Goal: Task Accomplishment & Management: Manage account settings

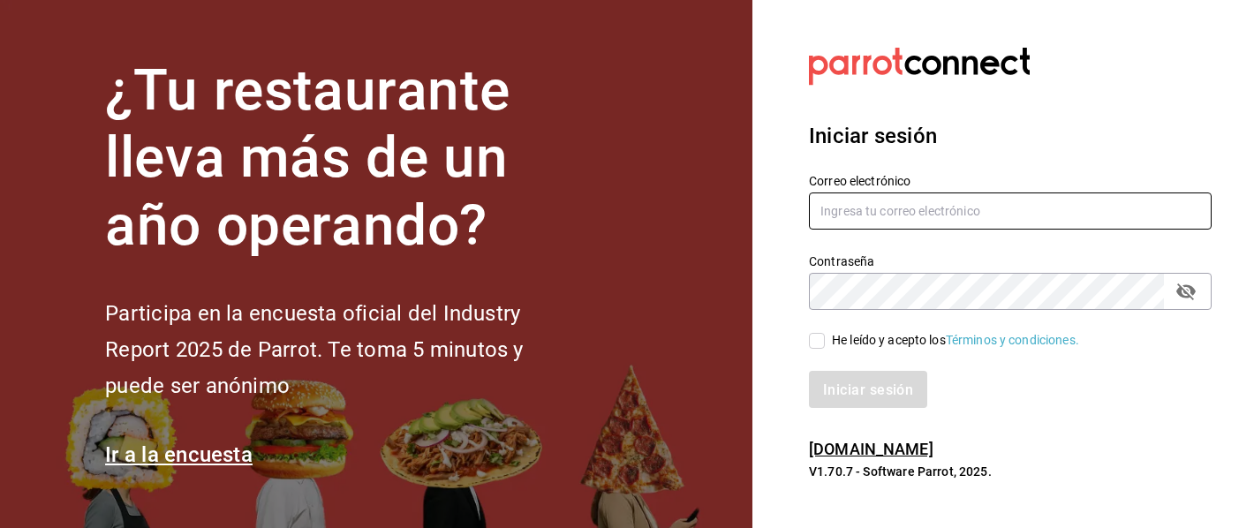
type input "olgalozanovv@gmail.com"
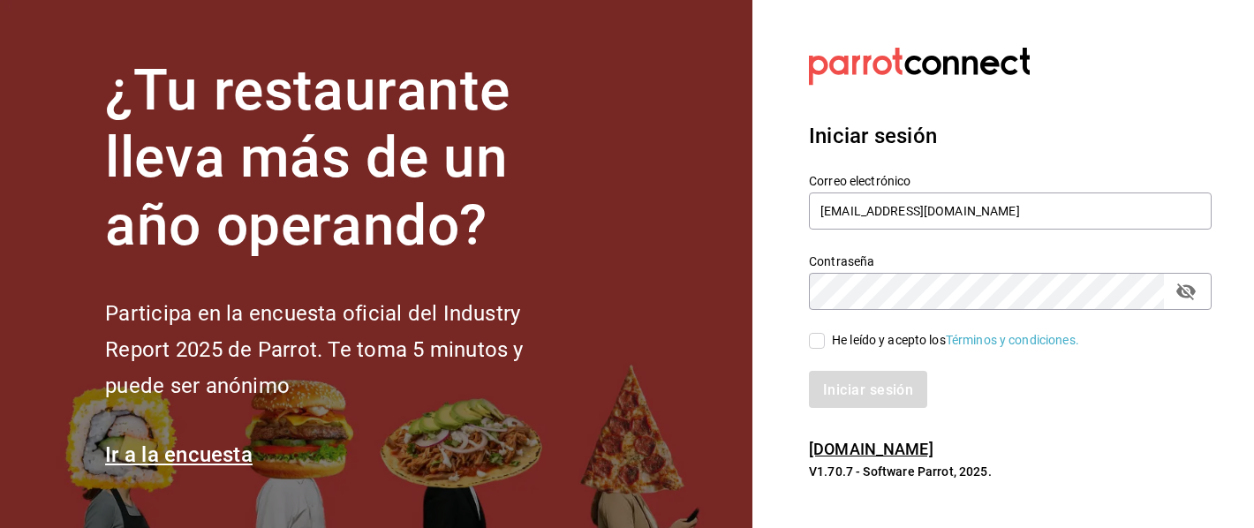
click at [818, 335] on input "He leído y acepto los Términos y condiciones." at bounding box center [817, 341] width 16 height 16
checkbox input "true"
click at [833, 408] on button "Iniciar sesión" at bounding box center [869, 389] width 120 height 37
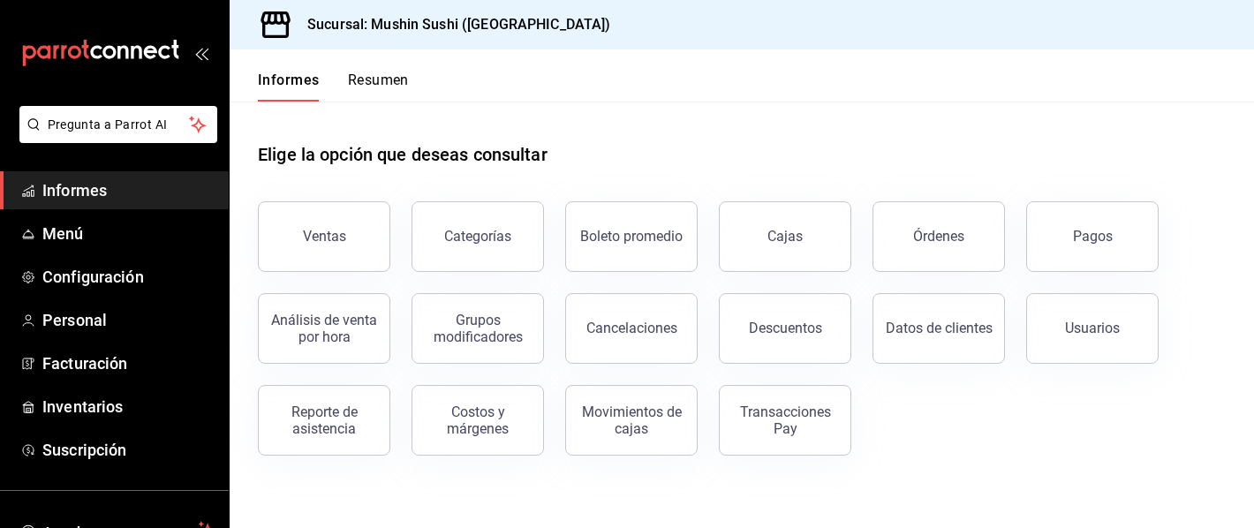
click at [391, 79] on font "Resumen" at bounding box center [378, 80] width 61 height 17
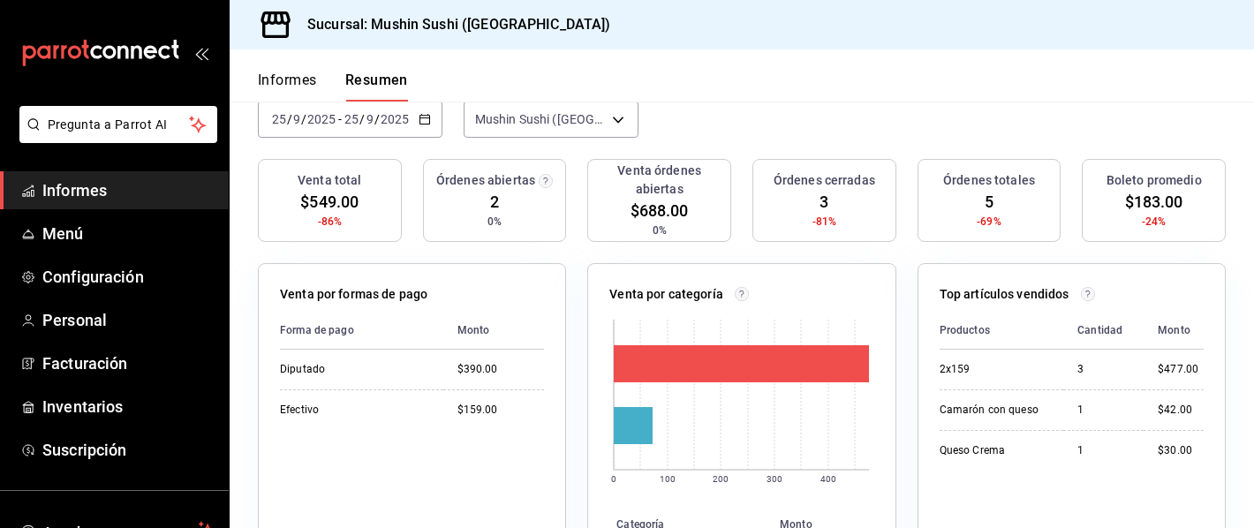
scroll to position [150, 0]
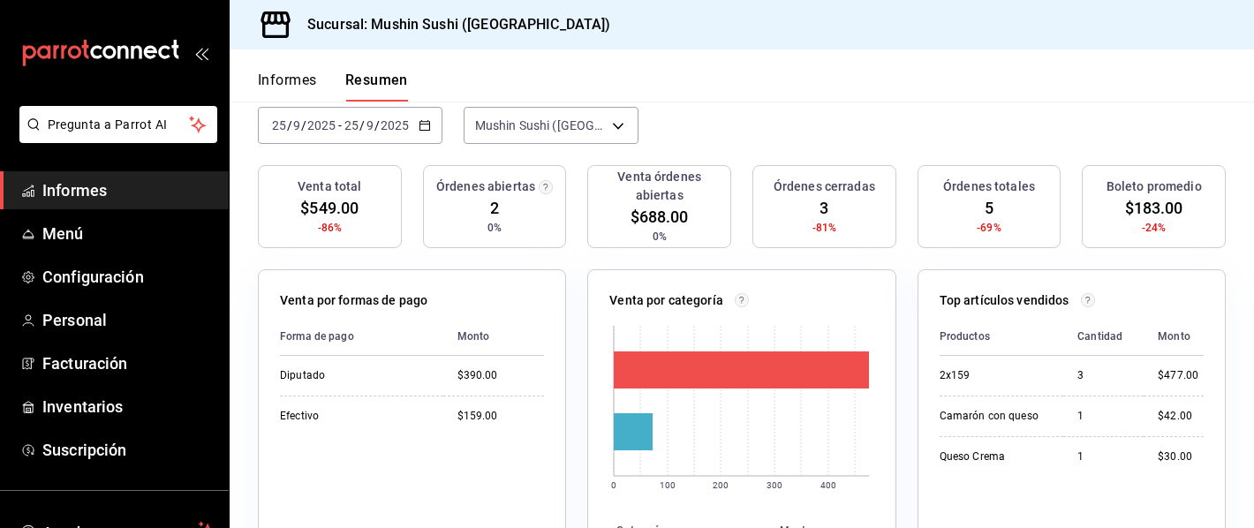
click at [320, 87] on div "Informes Resumen" at bounding box center [333, 86] width 150 height 31
click at [86, 244] on span "Menú" at bounding box center [128, 234] width 172 height 24
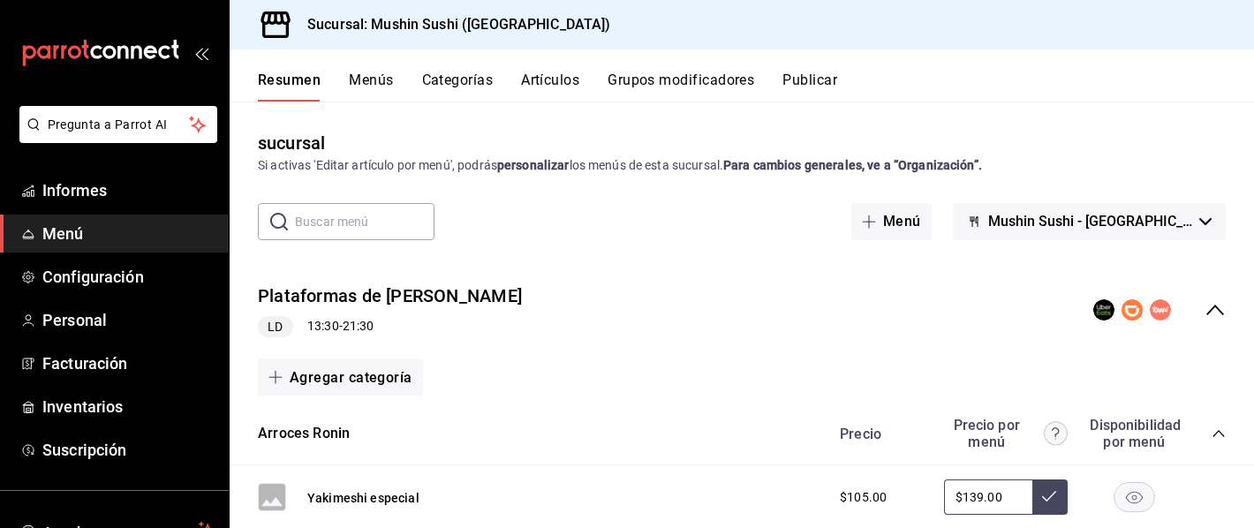
click at [1145, 320] on div "colapsar-fila-del-menú" at bounding box center [1132, 309] width 78 height 21
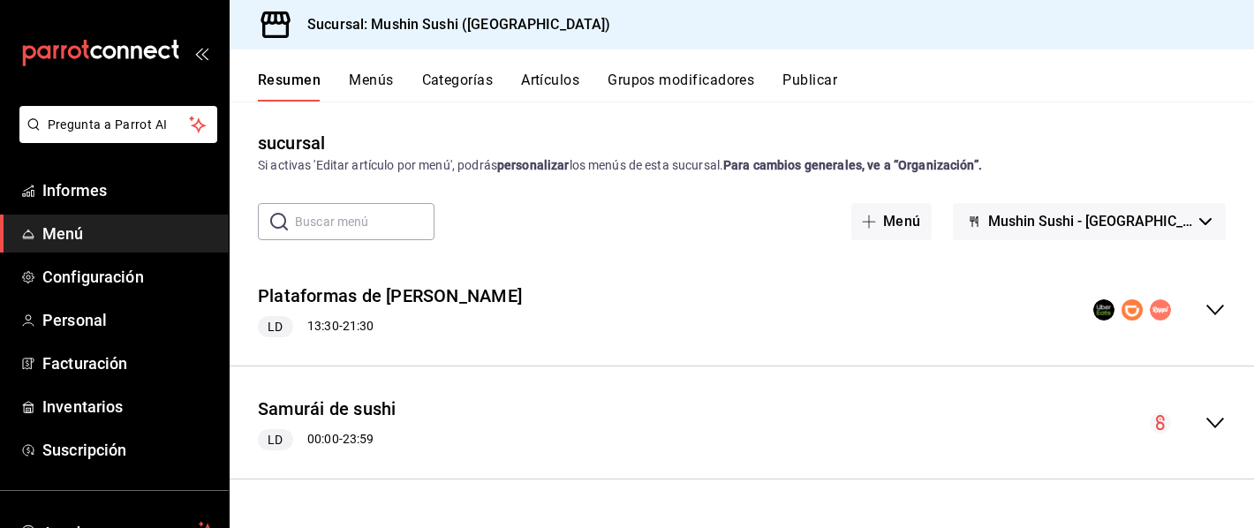
click at [1180, 319] on div "colapsar-fila-del-menú" at bounding box center [1159, 309] width 132 height 21
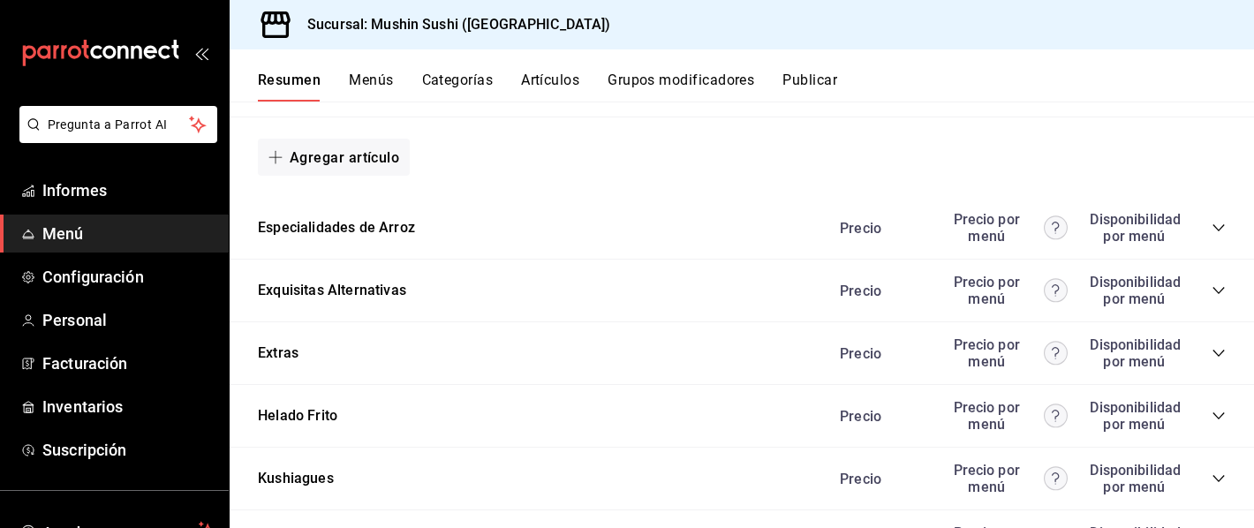
scroll to position [1541, 0]
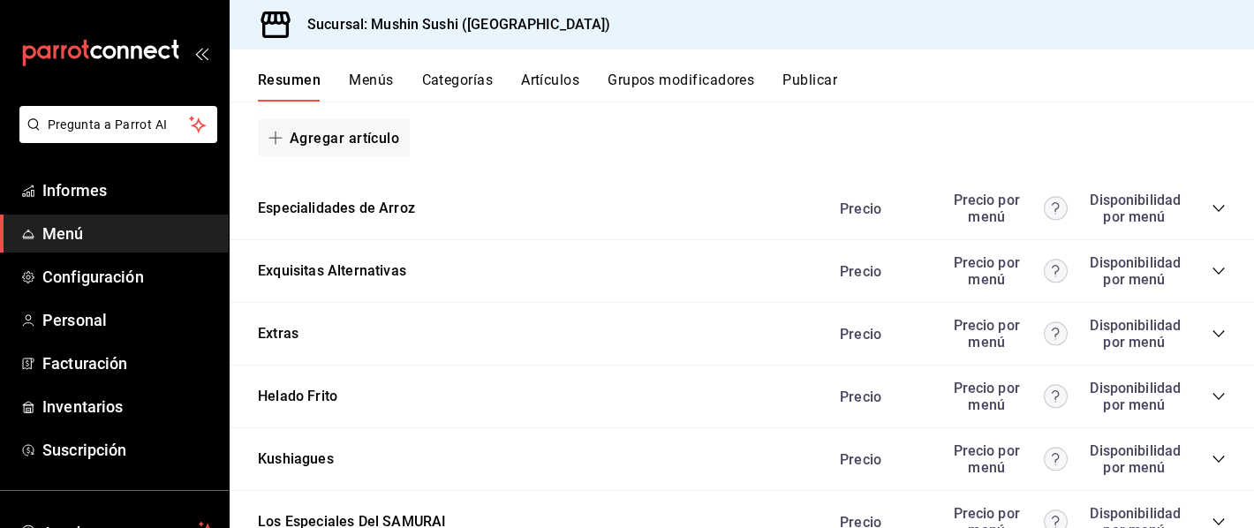
click at [416, 204] on div "Especialidades de Arroz Precio Precio por menú Disponibilidad por menú" at bounding box center [742, 208] width 1024 height 63
click at [411, 223] on div "Especialidades de Arroz Precio Precio por menú Disponibilidad por menú" at bounding box center [742, 208] width 1024 height 63
click at [1214, 218] on div "Precio Precio por menú Disponibilidad por menú" at bounding box center [1023, 209] width 403 height 34
click at [1218, 211] on icon "colapsar-categoría-fila" at bounding box center [1217, 209] width 11 height 7
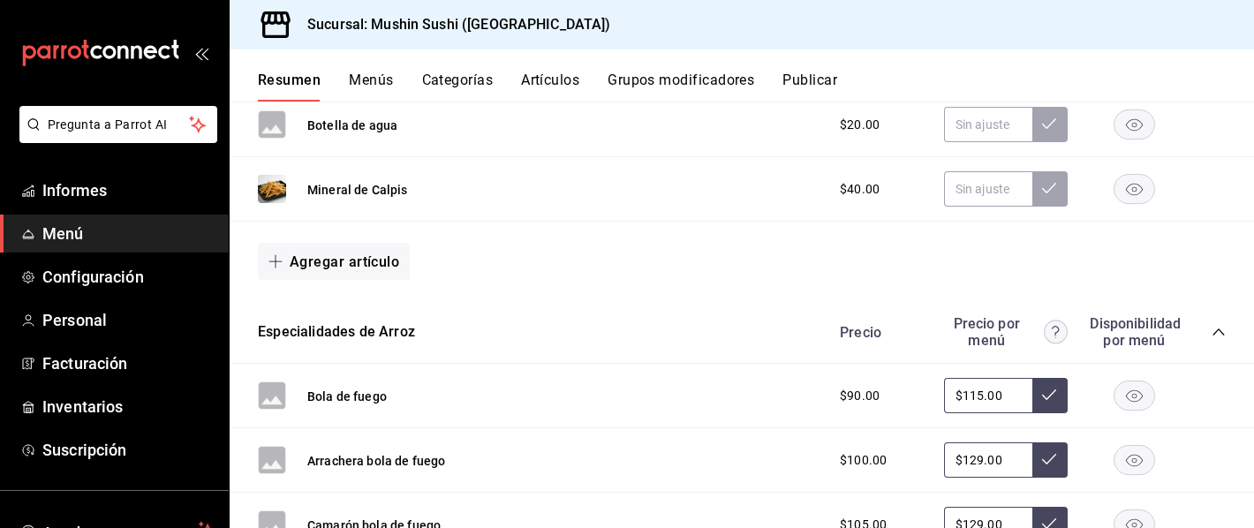
scroll to position [1387, 0]
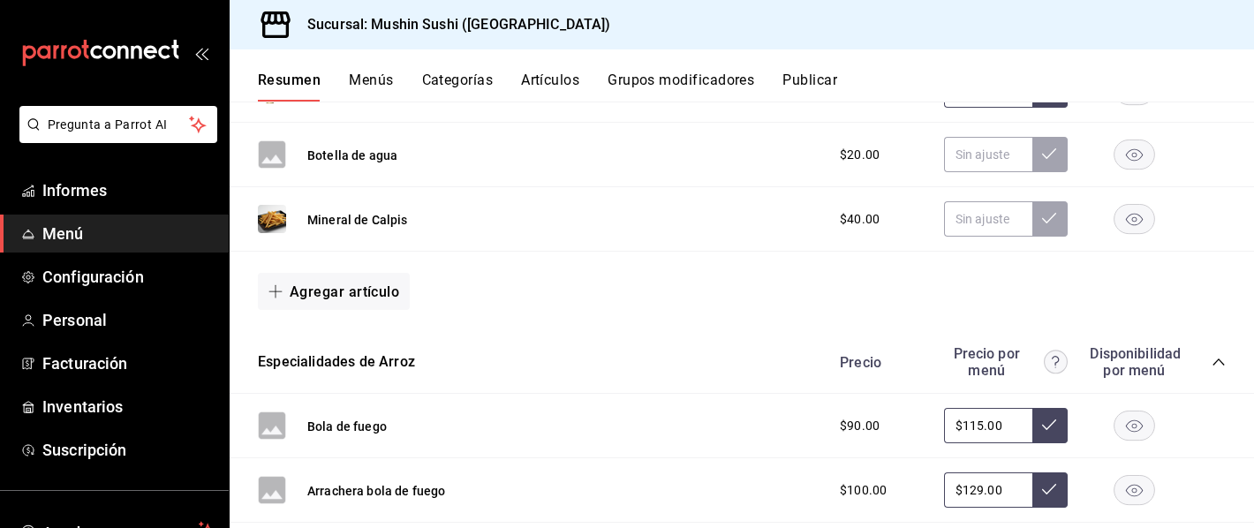
click at [1213, 362] on icon "colapsar-categoría-fila" at bounding box center [1218, 362] width 14 height 14
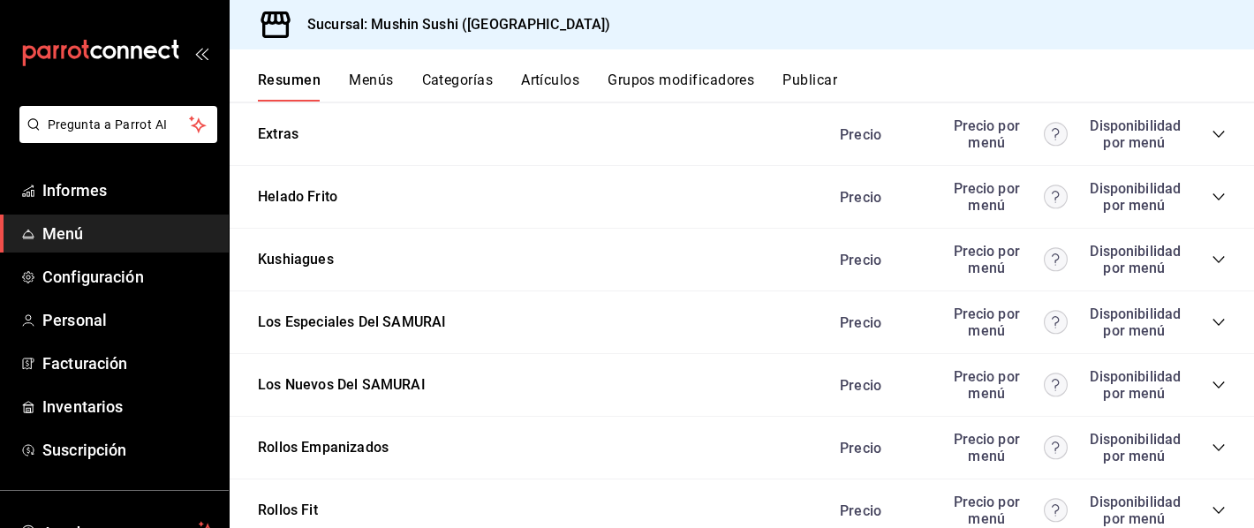
scroll to position [1744, 0]
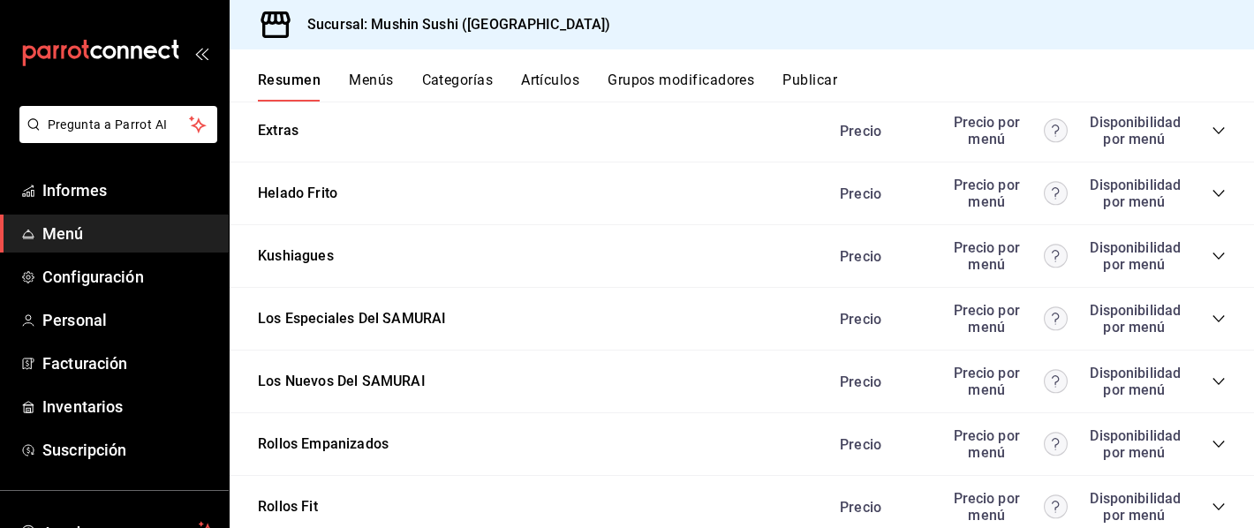
click at [1222, 383] on icon "colapsar-categoría-fila" at bounding box center [1218, 381] width 14 height 14
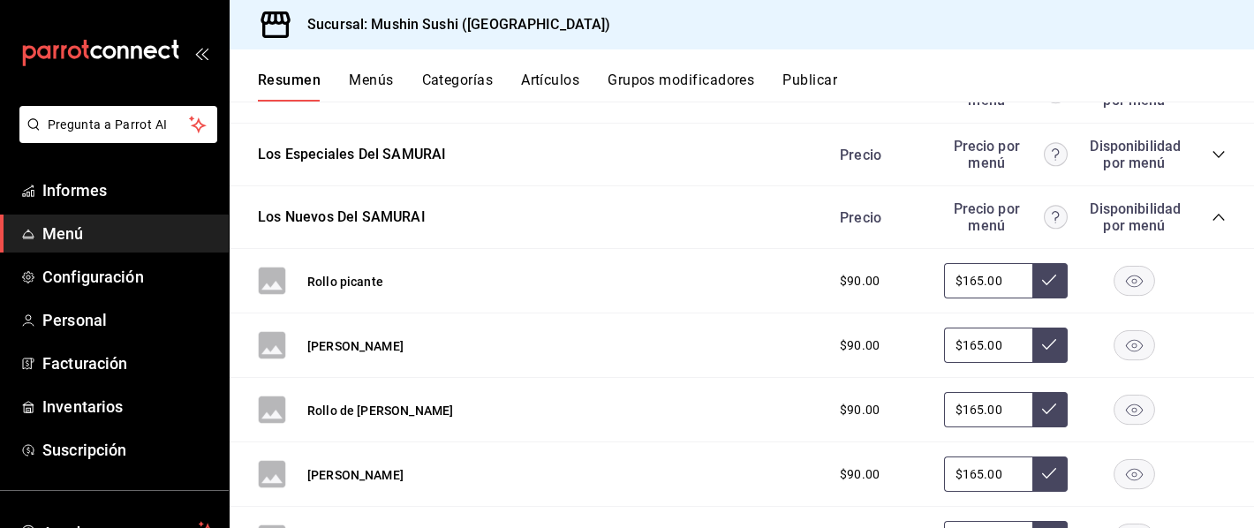
scroll to position [1983, 0]
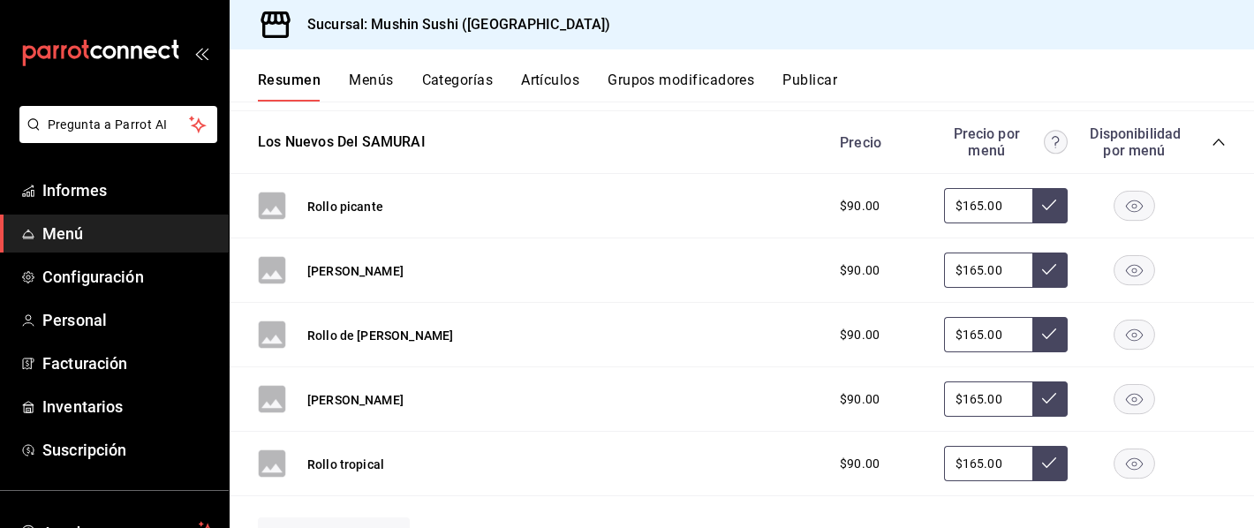
click at [1225, 144] on icon "colapsar-categoría-fila" at bounding box center [1218, 142] width 14 height 14
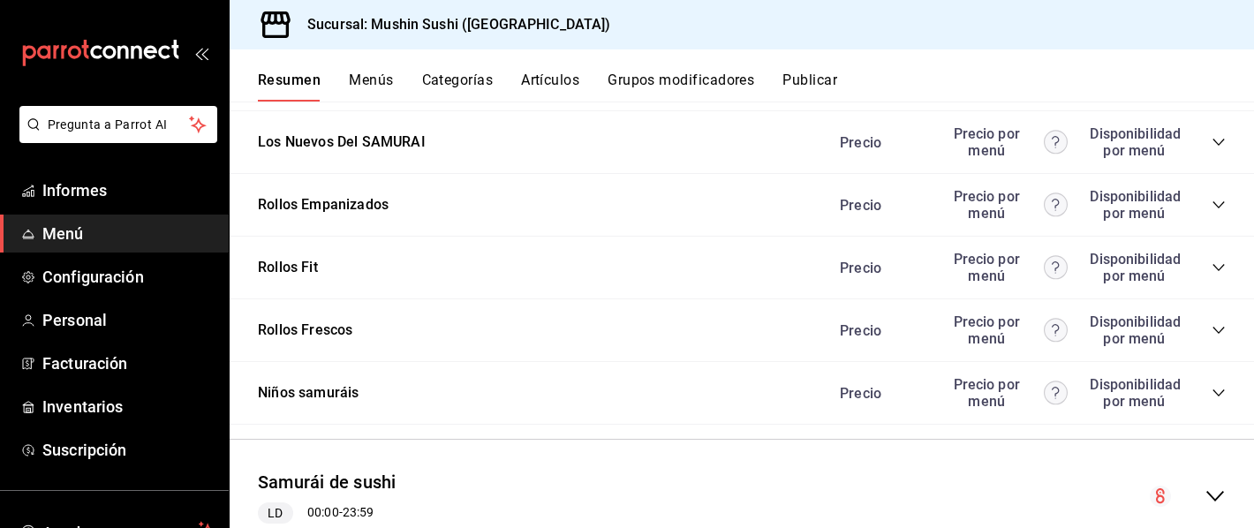
click at [1218, 337] on icon "colapsar-categoría-fila" at bounding box center [1218, 330] width 14 height 14
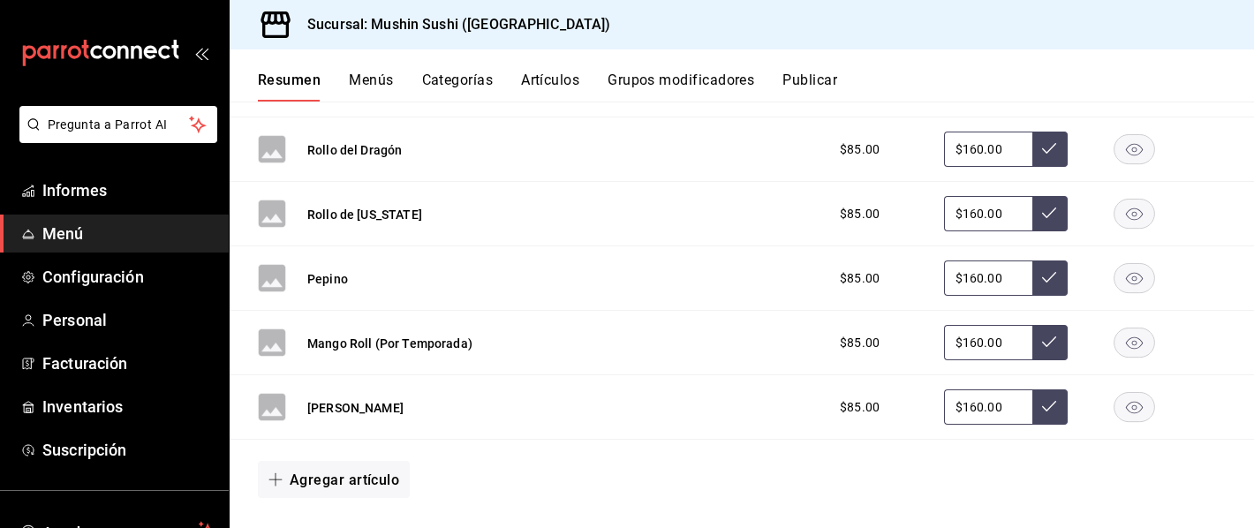
scroll to position [2361, 0]
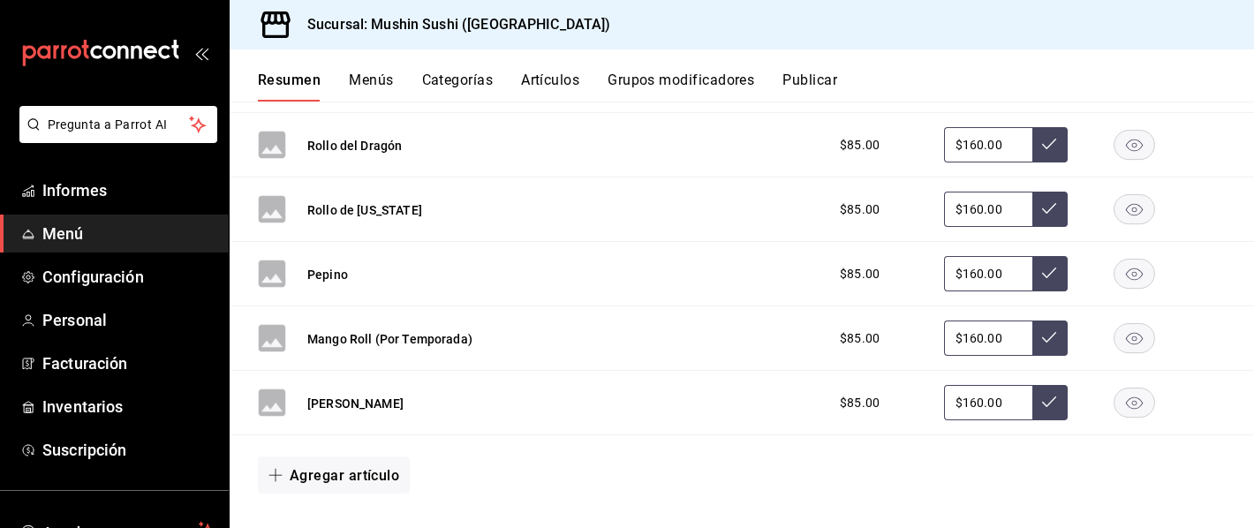
click at [289, 409] on div "Rollo de kani" at bounding box center [331, 402] width 146 height 28
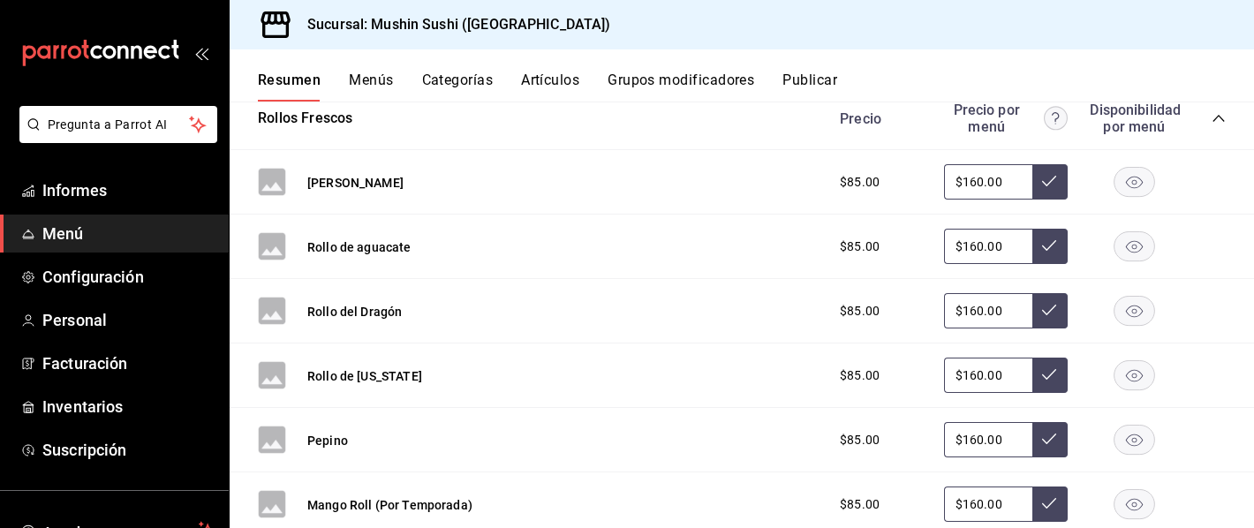
scroll to position [2172, 0]
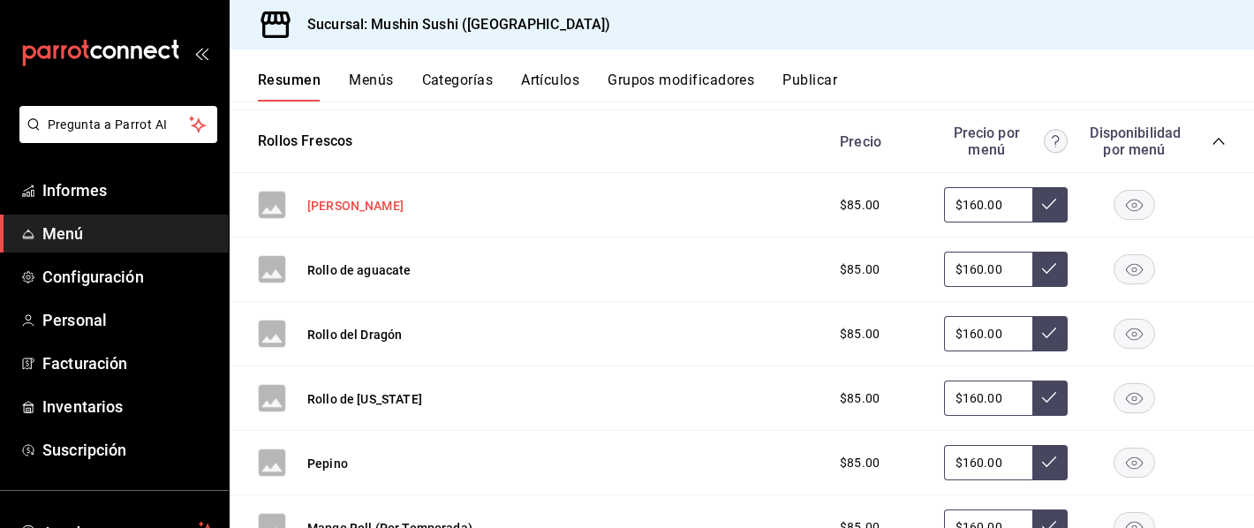
click at [326, 209] on font "Rollo de nieve" at bounding box center [355, 207] width 96 height 14
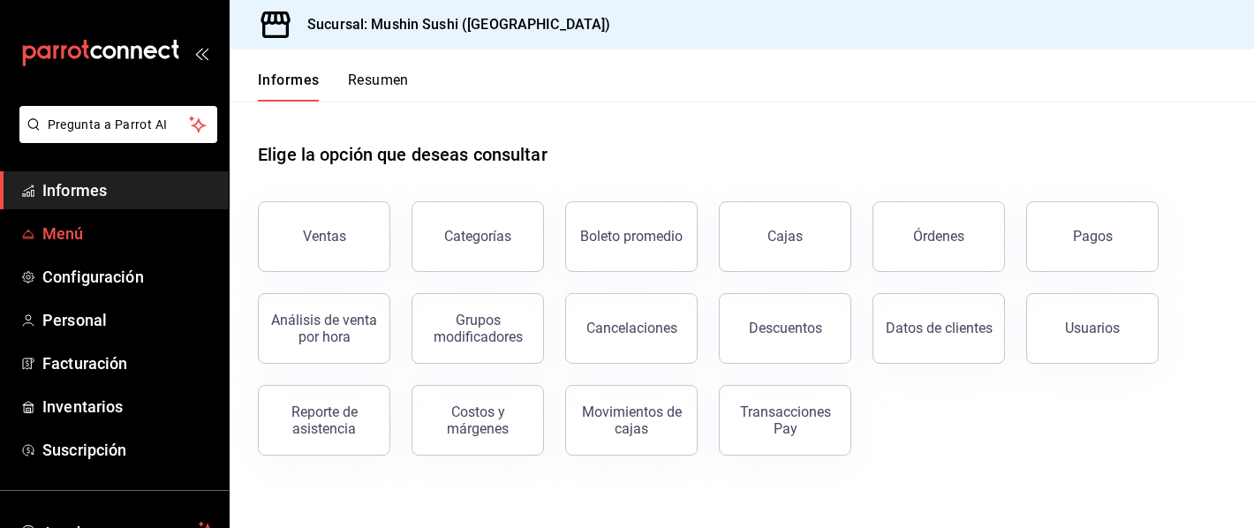
click at [99, 236] on span "Menú" at bounding box center [128, 234] width 172 height 24
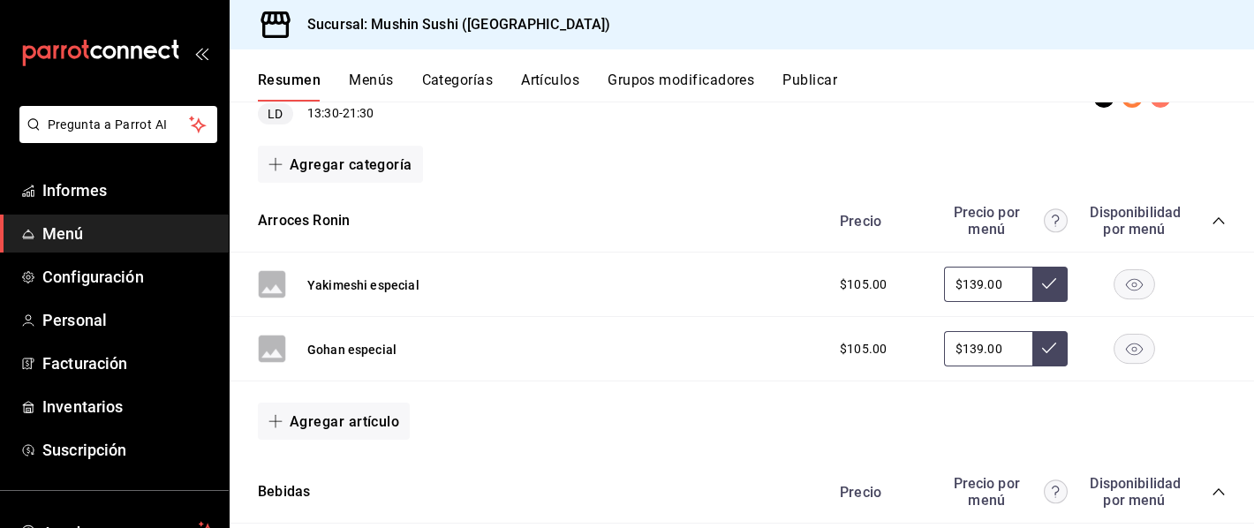
scroll to position [214, 0]
click at [342, 265] on div "Yakimeshi especial $105.00 $139.00" at bounding box center [742, 284] width 1024 height 64
click at [343, 275] on button "Yakimeshi especial" at bounding box center [363, 284] width 112 height 19
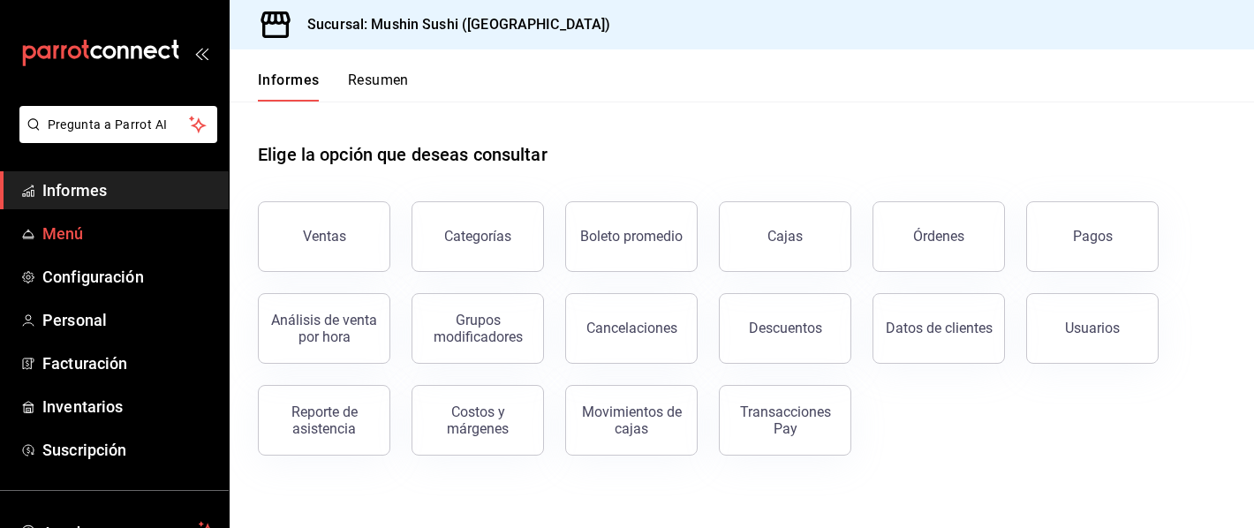
click at [62, 225] on font "Menú" at bounding box center [62, 233] width 41 height 19
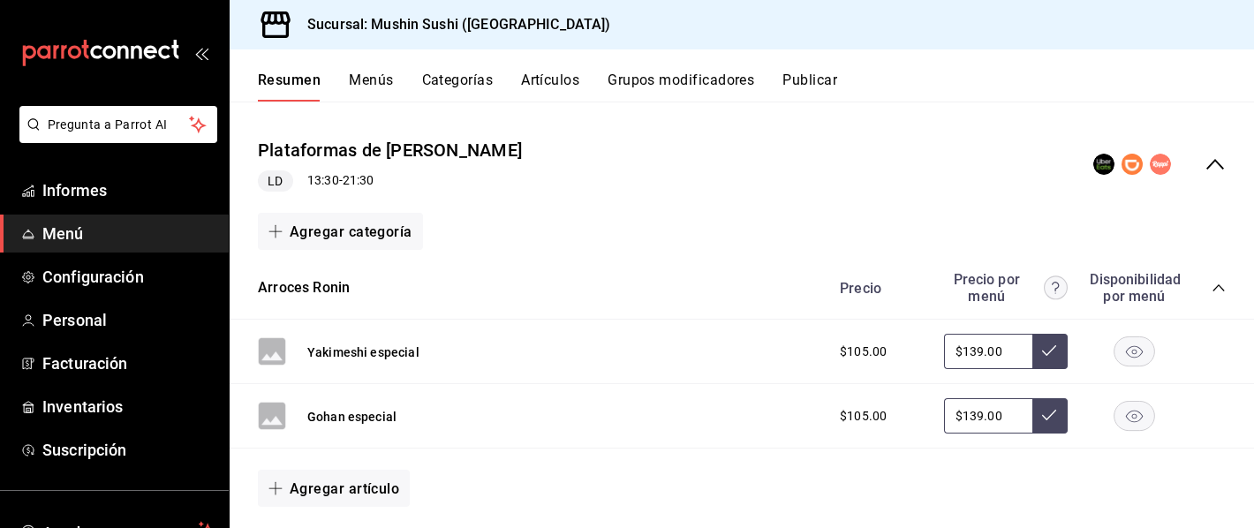
scroll to position [160, 0]
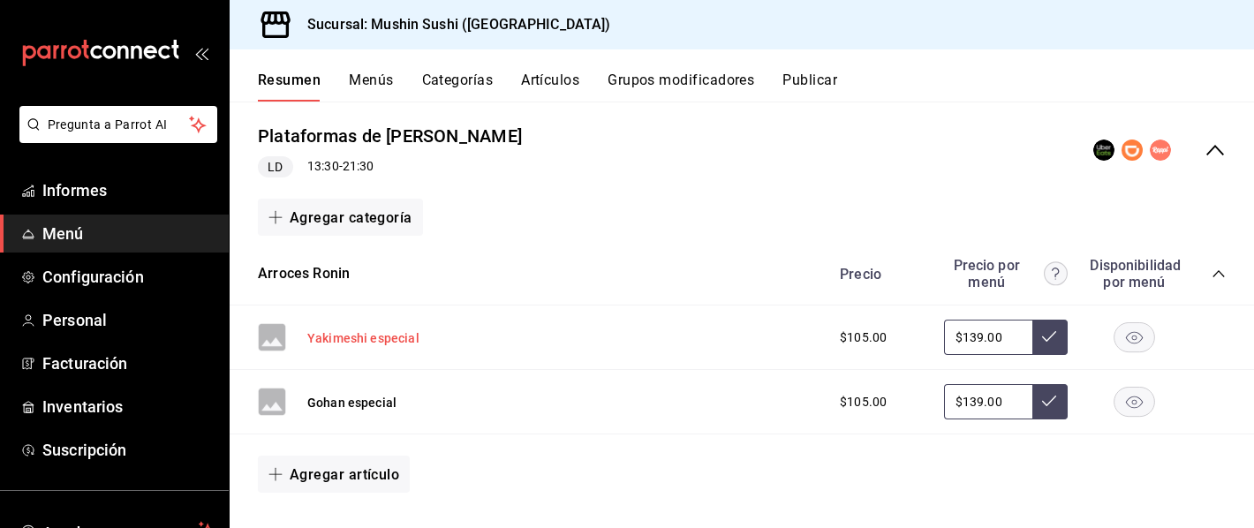
click at [390, 334] on font "Yakimeshi especial" at bounding box center [363, 339] width 112 height 14
